Goal: Task Accomplishment & Management: Manage account settings

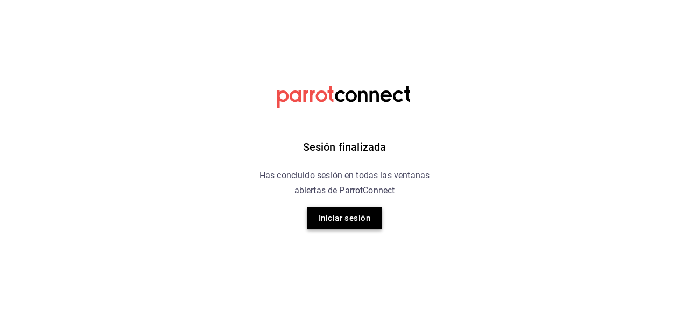
click at [353, 222] on button "Iniciar sesión" at bounding box center [344, 218] width 75 height 23
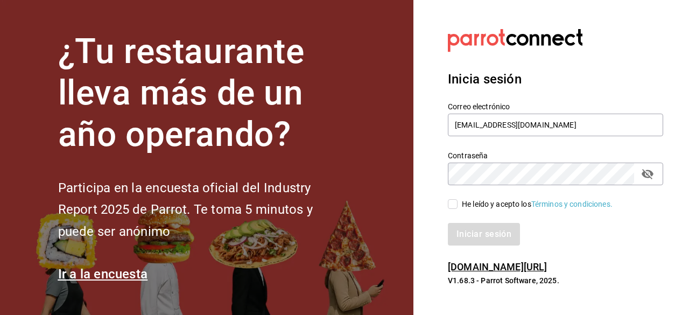
click at [452, 206] on input "He leído y acepto los Términos y condiciones." at bounding box center [453, 204] width 10 height 10
checkbox input "true"
click at [469, 234] on button "Iniciar sesión" at bounding box center [484, 234] width 73 height 23
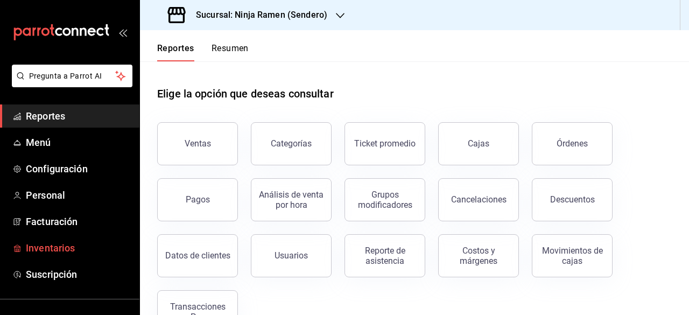
click at [72, 252] on span "Inventarios" at bounding box center [78, 248] width 105 height 15
